Goal: Task Accomplishment & Management: Manage account settings

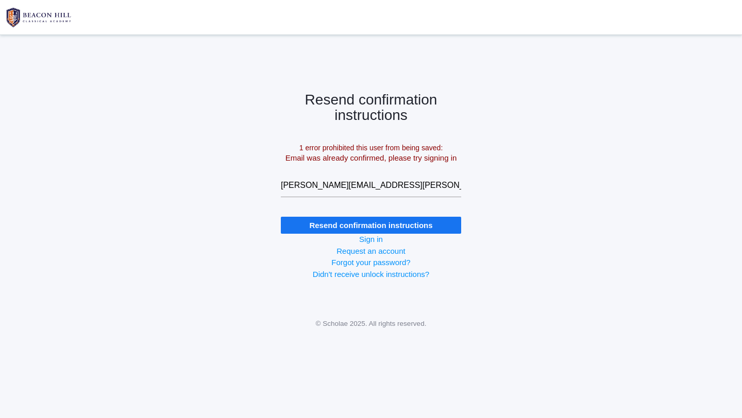
click at [333, 230] on input "Resend confirmation instructions" at bounding box center [371, 225] width 180 height 17
click at [362, 238] on link "Sign in" at bounding box center [371, 239] width 24 height 9
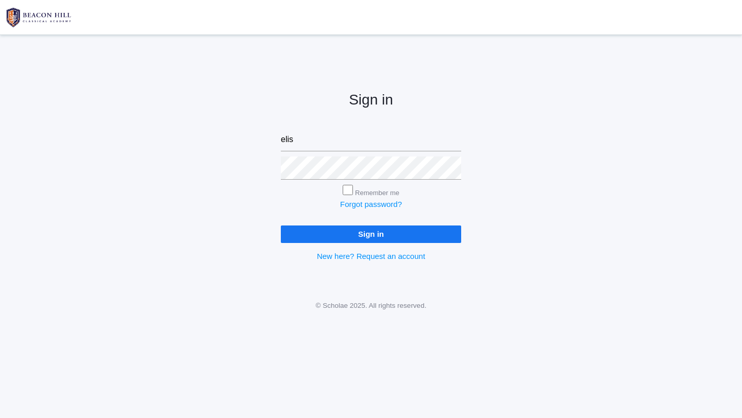
type input "elisabet.g.Marzano@gmail.com"
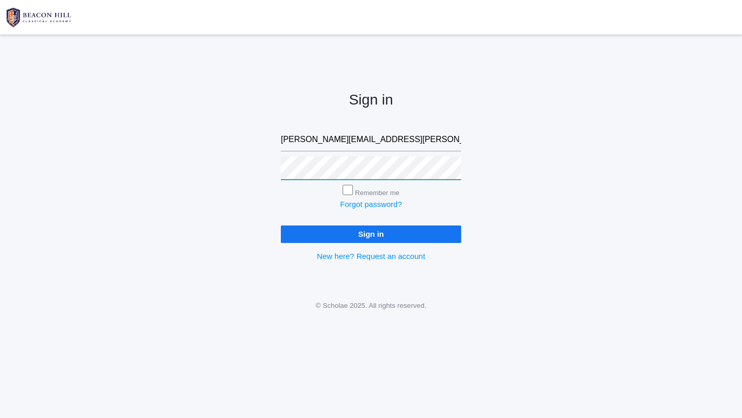
click at [281, 226] on input "Sign in" at bounding box center [371, 234] width 180 height 17
